Goal: Information Seeking & Learning: Learn about a topic

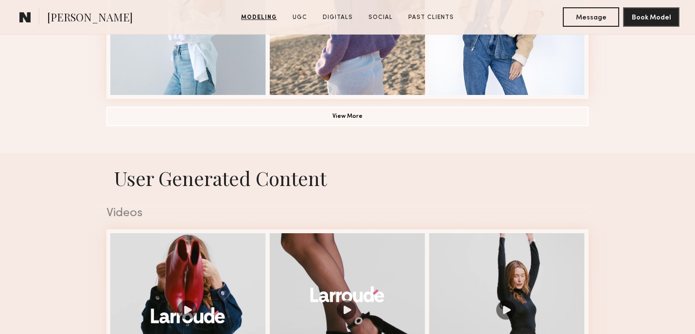
scroll to position [1025, 0]
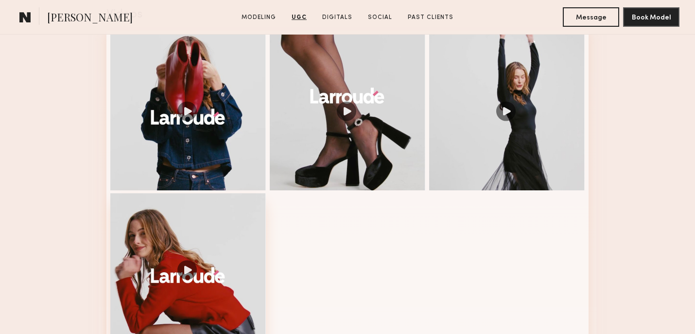
click at [188, 261] on div at bounding box center [188, 271] width 156 height 156
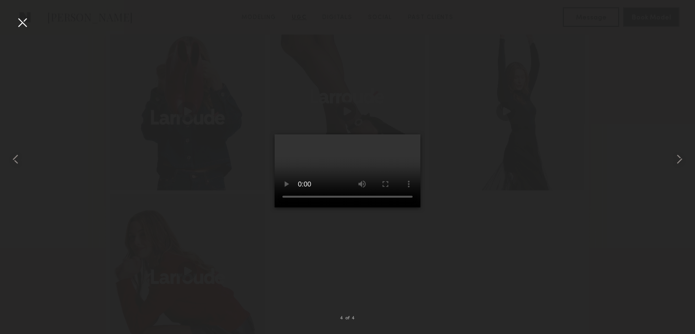
click at [20, 22] on div at bounding box center [23, 23] width 16 height 16
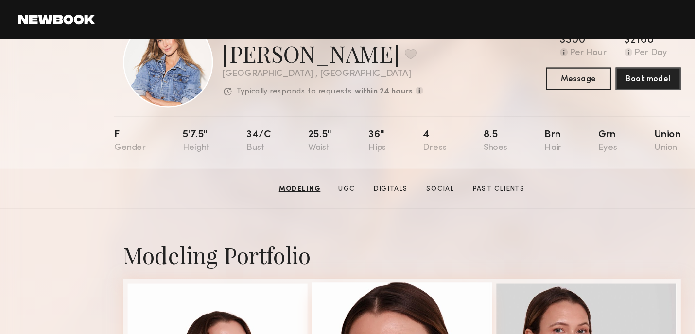
scroll to position [37, 0]
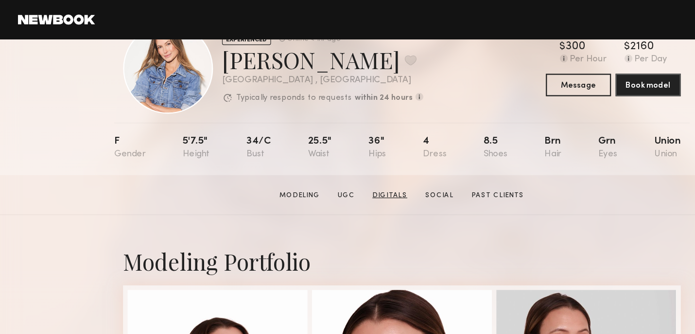
click at [340, 167] on link "Digitals" at bounding box center [337, 168] width 38 height 9
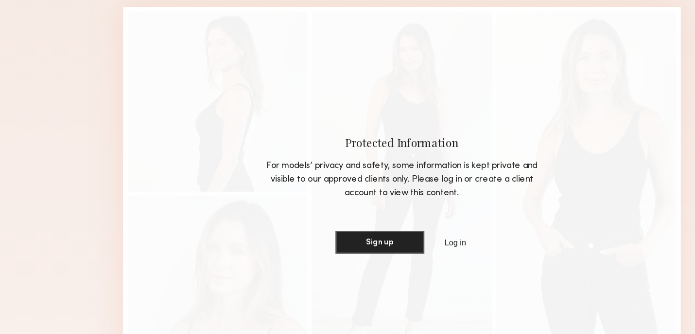
scroll to position [1639, 0]
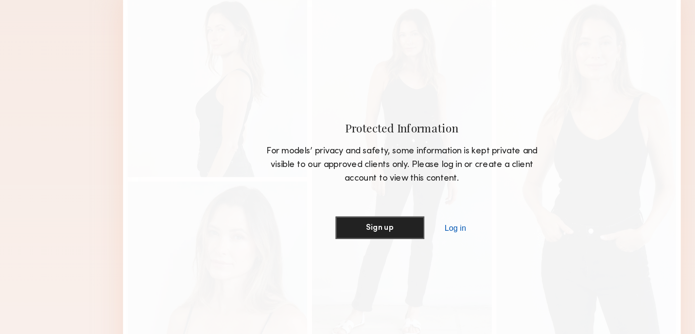
click at [394, 242] on link "Log in" at bounding box center [394, 242] width 22 height 12
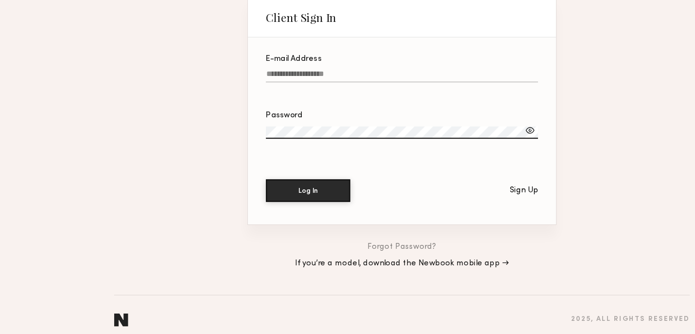
type input "**********"
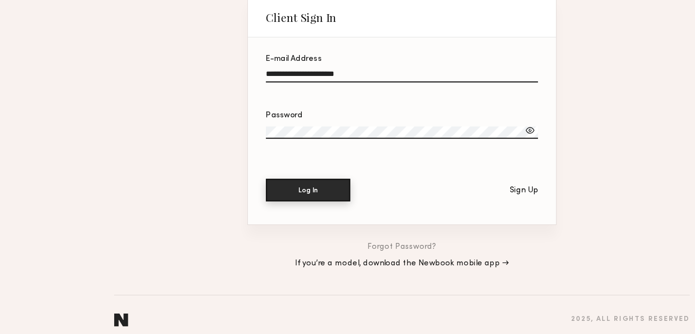
click at [263, 215] on button "Log In" at bounding box center [266, 208] width 73 height 19
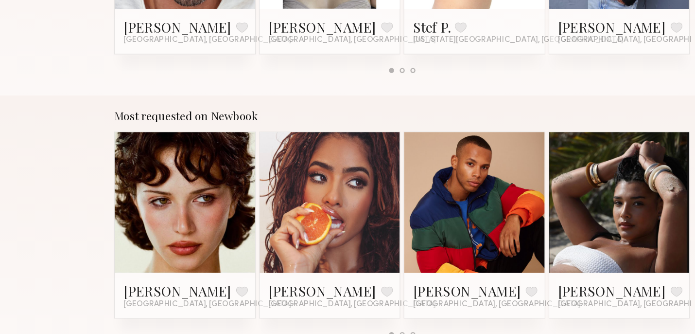
scroll to position [770, 0]
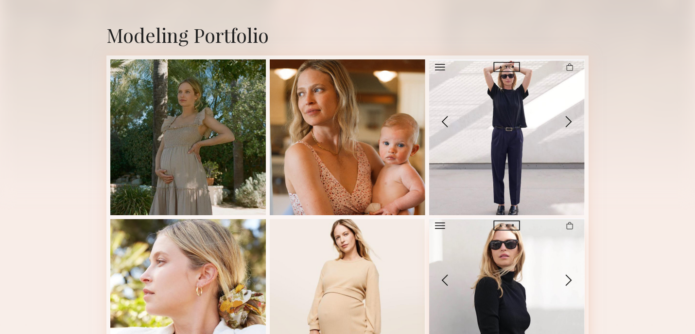
scroll to position [159, 0]
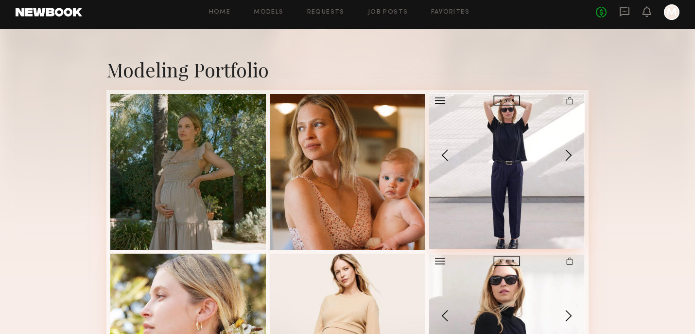
click at [570, 155] on div at bounding box center [507, 171] width 156 height 156
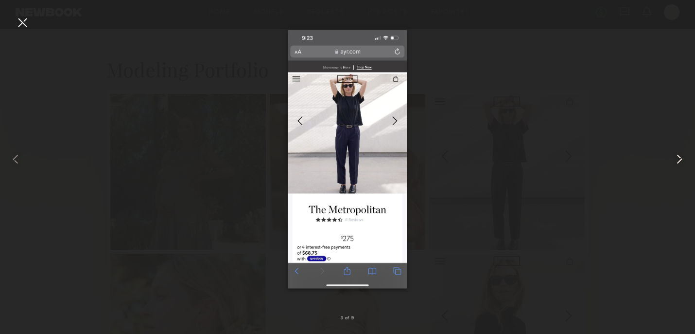
click at [681, 159] on common-icon at bounding box center [680, 159] width 16 height 16
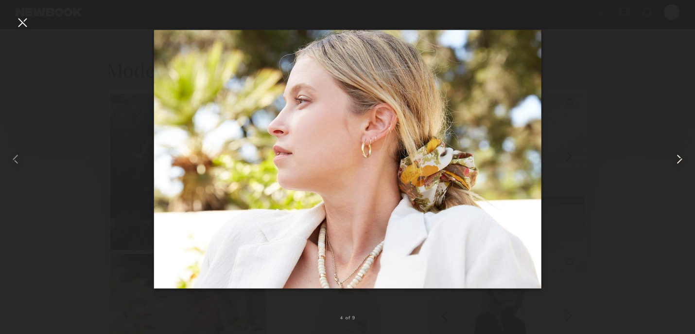
click at [681, 159] on common-icon at bounding box center [680, 159] width 16 height 16
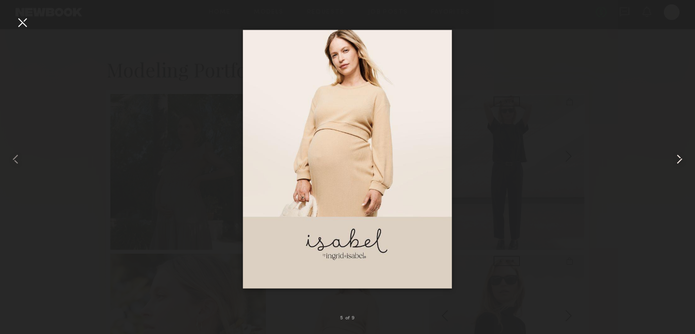
click at [681, 159] on common-icon at bounding box center [680, 159] width 16 height 16
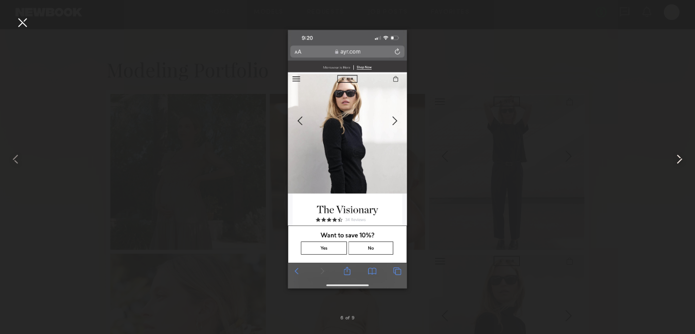
click at [681, 159] on common-icon at bounding box center [680, 159] width 16 height 16
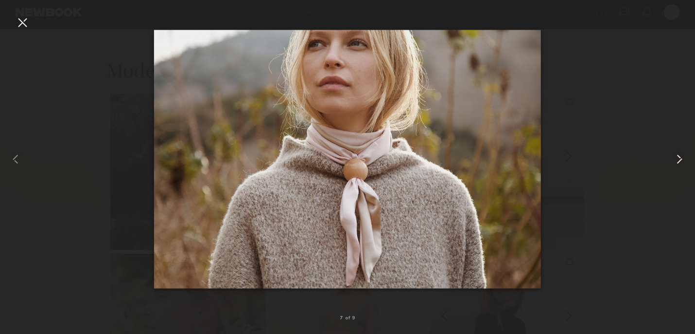
click at [681, 159] on common-icon at bounding box center [680, 159] width 16 height 16
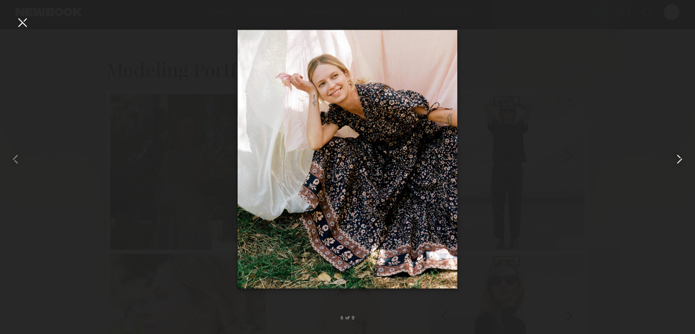
click at [681, 159] on common-icon at bounding box center [680, 159] width 16 height 16
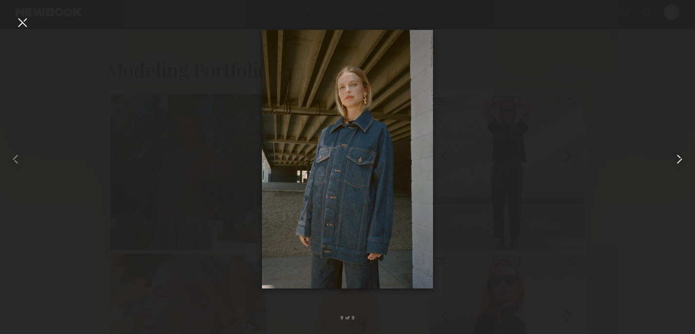
click at [681, 159] on common-icon at bounding box center [680, 159] width 16 height 16
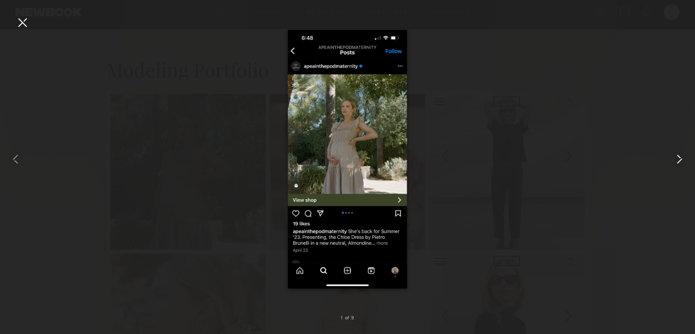
click at [681, 159] on common-icon at bounding box center [680, 159] width 16 height 16
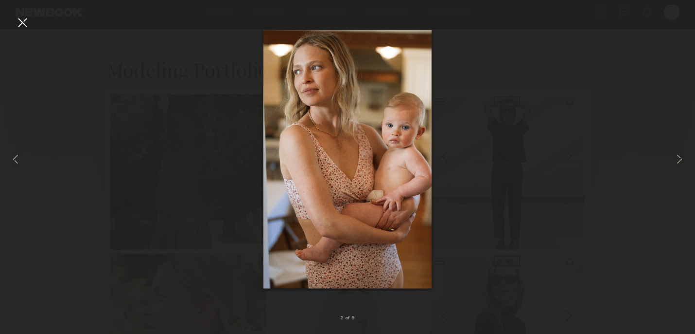
click at [23, 24] on div at bounding box center [23, 23] width 16 height 16
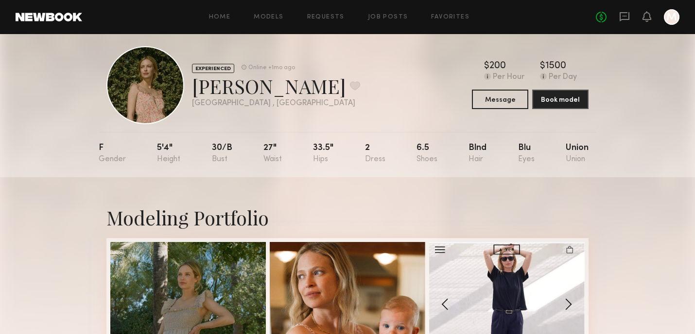
scroll to position [0, 0]
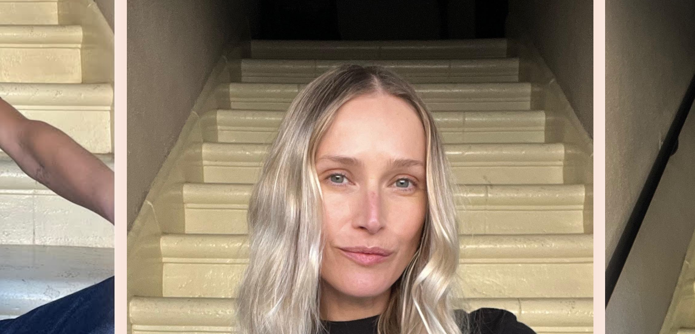
scroll to position [888, 0]
